Goal: Find specific page/section: Find specific page/section

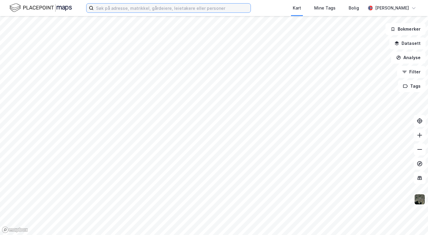
click at [142, 8] on input at bounding box center [172, 8] width 157 height 9
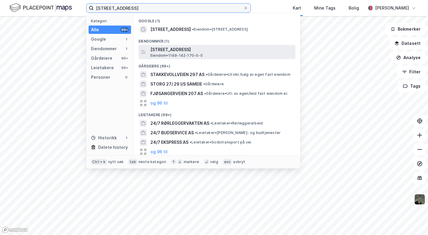
type input "[STREET_ADDRESS]"
click at [165, 51] on span "[STREET_ADDRESS]" at bounding box center [221, 49] width 143 height 7
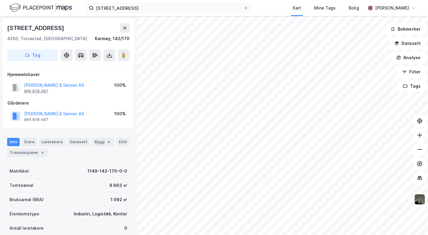
click at [38, 91] on div "966 878 487" at bounding box center [36, 91] width 24 height 5
click at [43, 92] on div "966 878 487" at bounding box center [36, 91] width 24 height 5
